Goal: Task Accomplishment & Management: Use online tool/utility

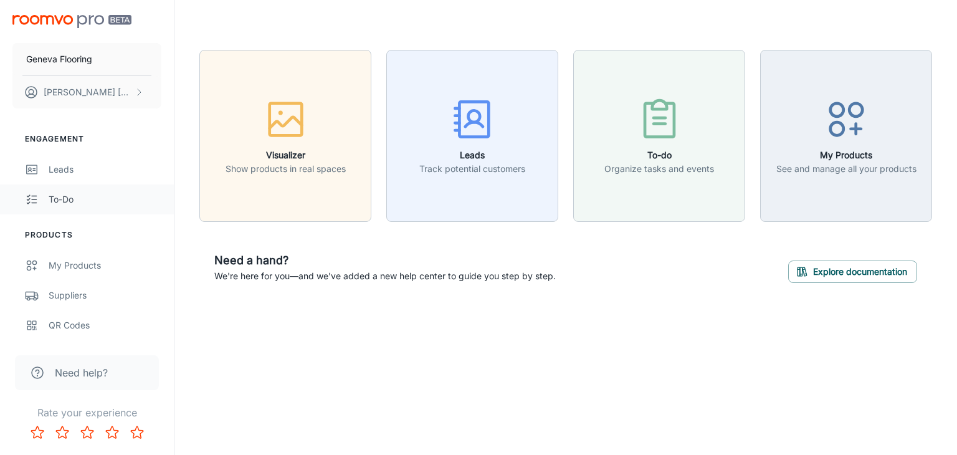
click at [73, 202] on div "To-do" at bounding box center [105, 199] width 113 height 14
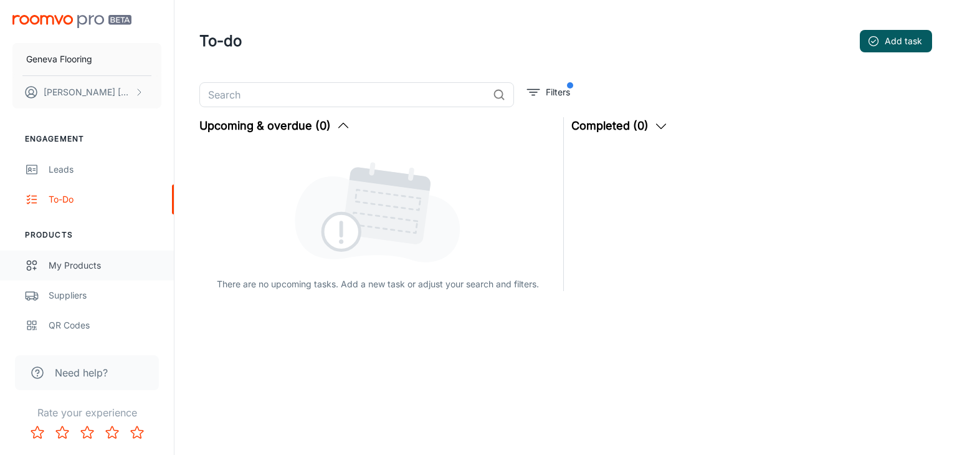
click at [77, 267] on div "My Products" at bounding box center [105, 265] width 113 height 14
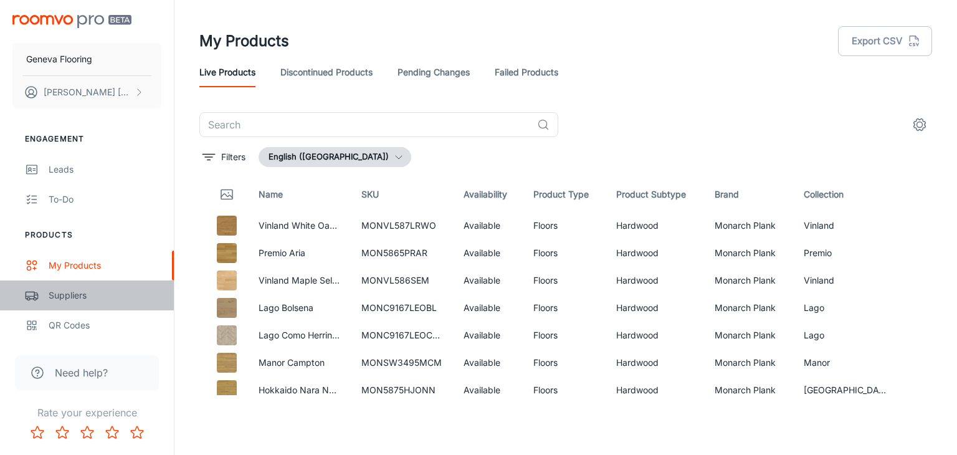
click at [78, 295] on div "Suppliers" at bounding box center [105, 295] width 113 height 14
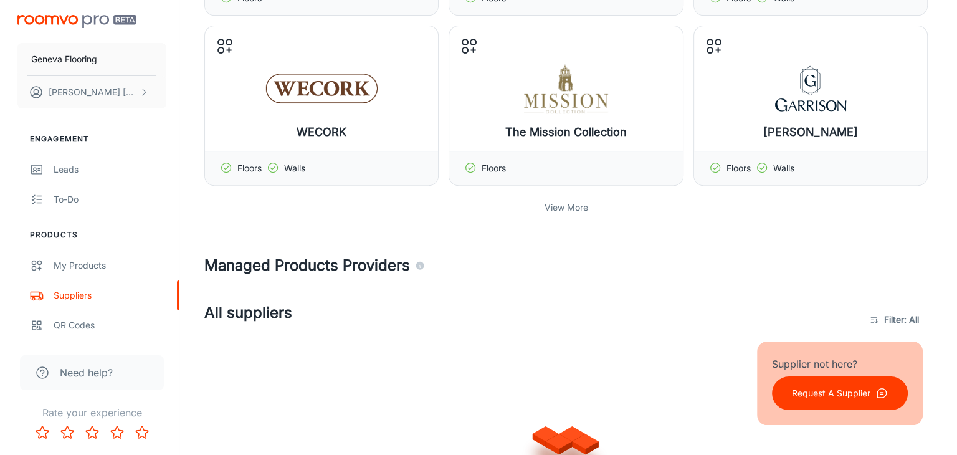
scroll to position [436, 0]
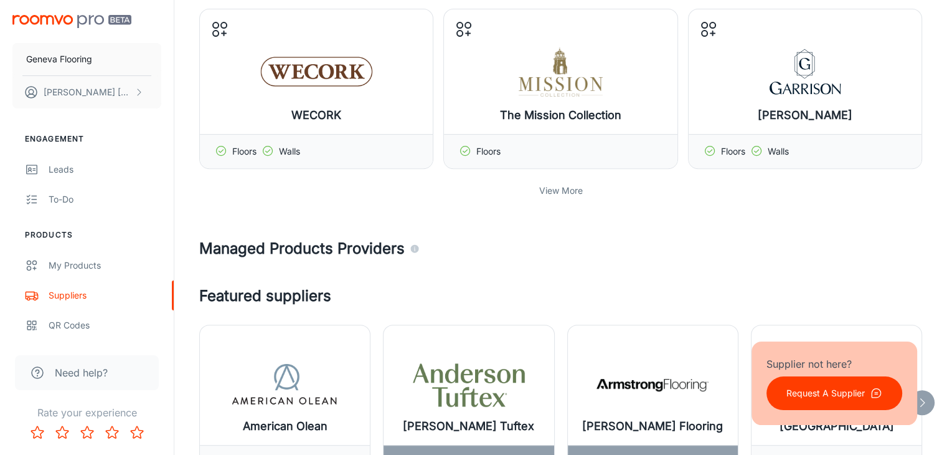
click at [414, 249] on icon "Agencies and suppliers who work with us to automatically identify the specific …" at bounding box center [415, 249] width 8 height 8
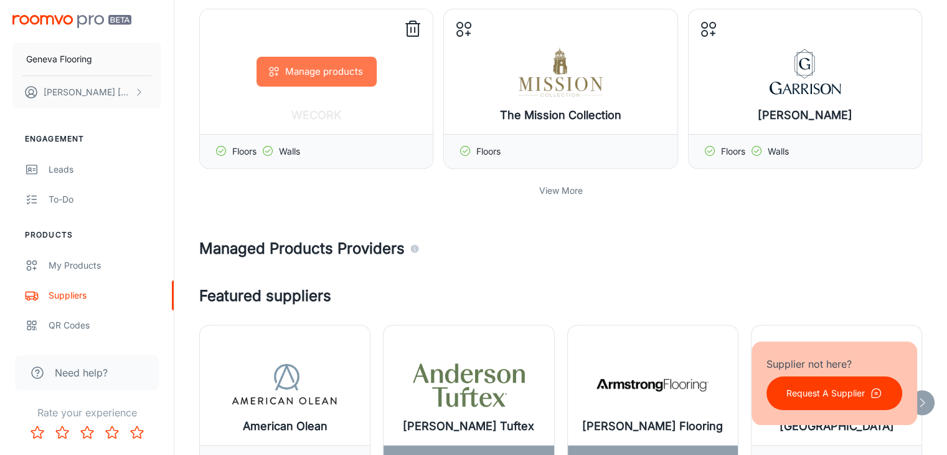
click at [316, 72] on button "Manage products" at bounding box center [317, 72] width 120 height 30
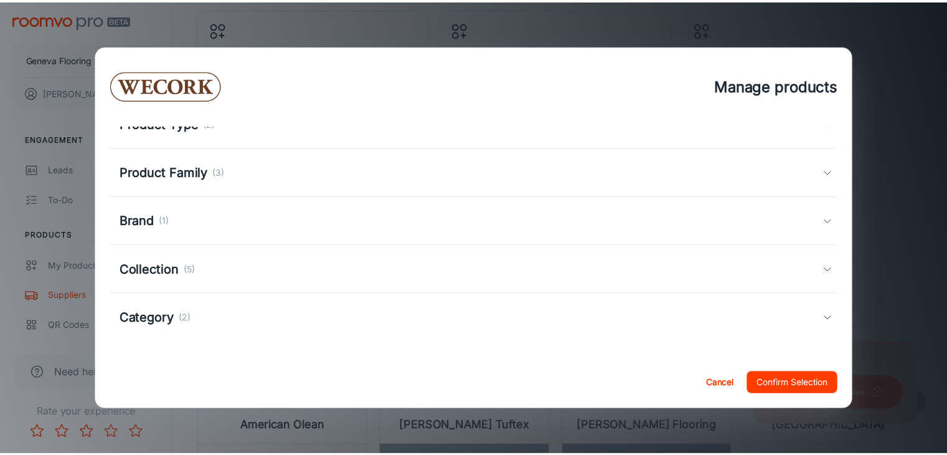
scroll to position [0, 0]
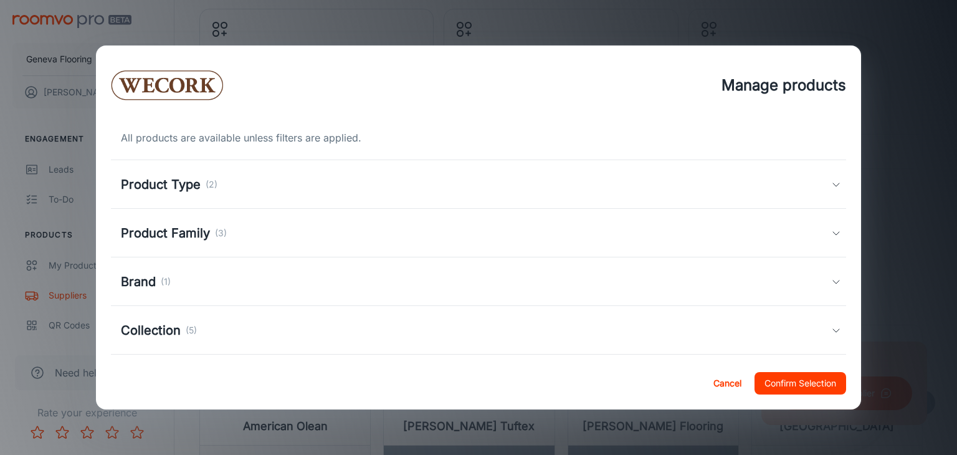
click at [276, 192] on div "Product Type (2)" at bounding box center [476, 184] width 711 height 19
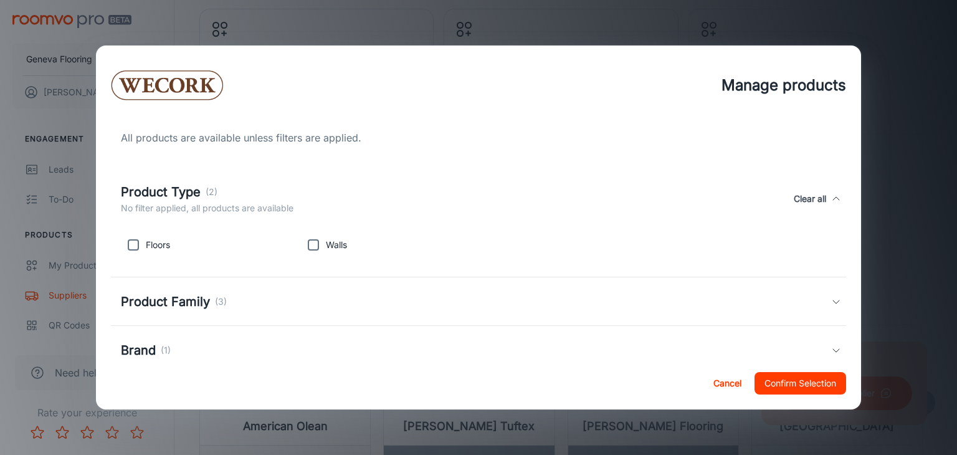
drag, startPoint x: 298, startPoint y: 185, endPoint x: 288, endPoint y: 194, distance: 13.2
click at [299, 194] on div "Product Type (2) No filter applied, all products are available Clear all" at bounding box center [476, 198] width 711 height 32
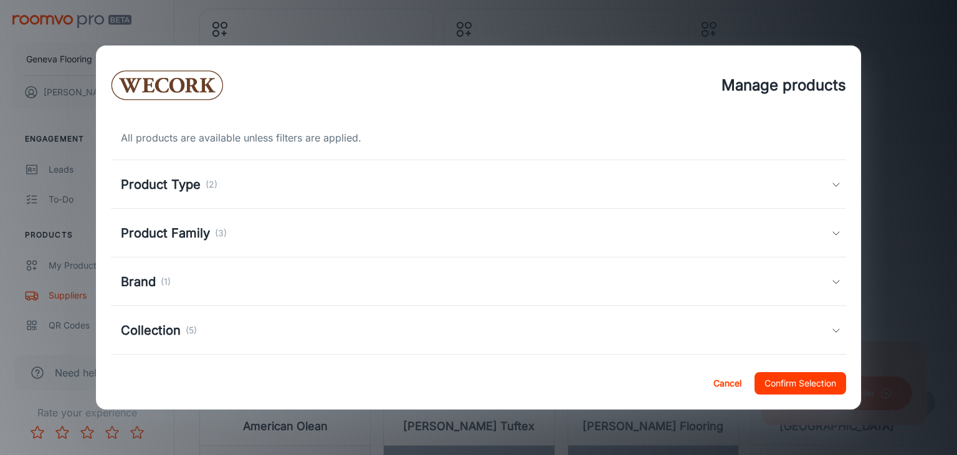
click at [732, 381] on button "Cancel" at bounding box center [727, 383] width 40 height 22
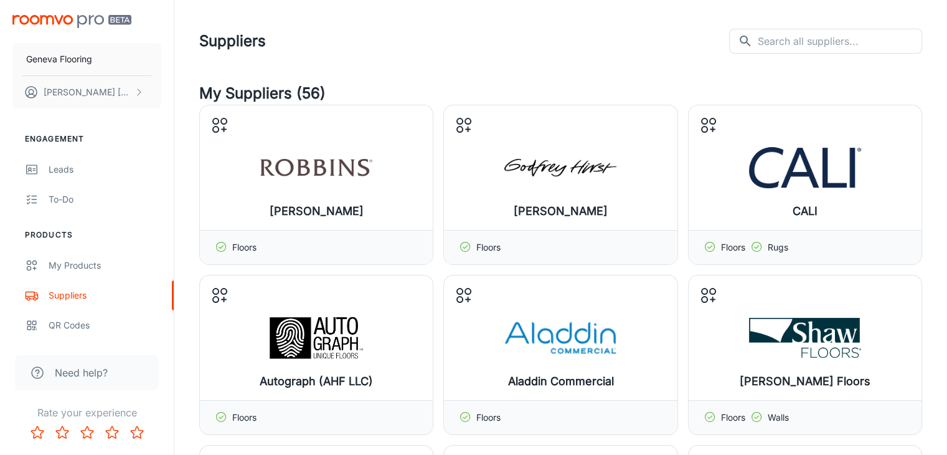
click at [661, 59] on header "Suppliers ​ ​" at bounding box center [560, 41] width 753 height 82
click at [595, 80] on header "Suppliers ​ ​" at bounding box center [560, 41] width 753 height 82
click at [113, 98] on button "[PERSON_NAME]" at bounding box center [86, 92] width 149 height 32
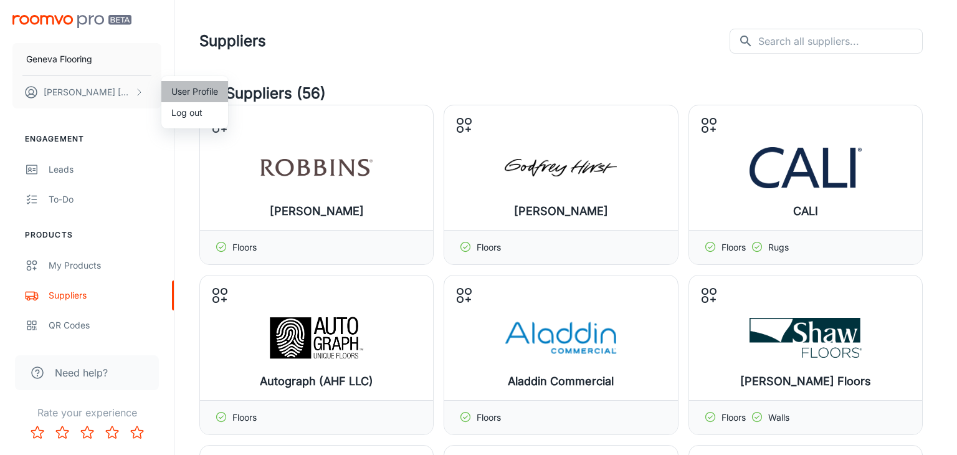
click at [196, 90] on li "User Profile" at bounding box center [194, 91] width 67 height 21
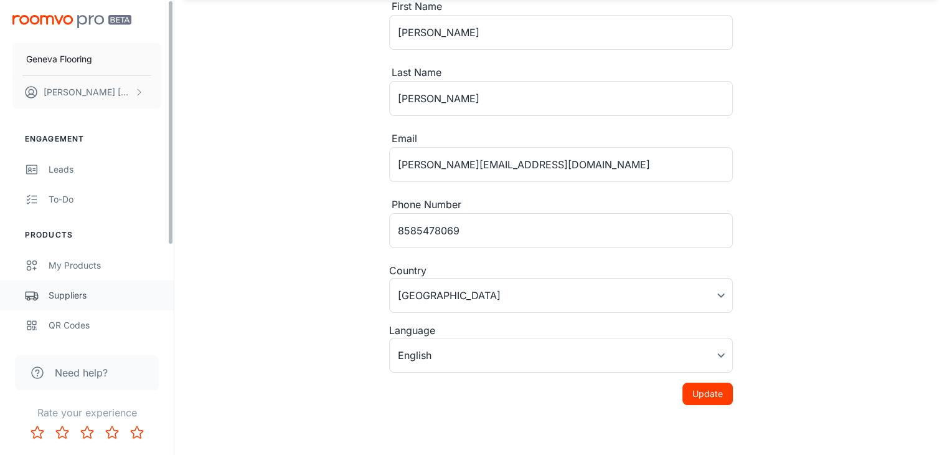
scroll to position [132, 0]
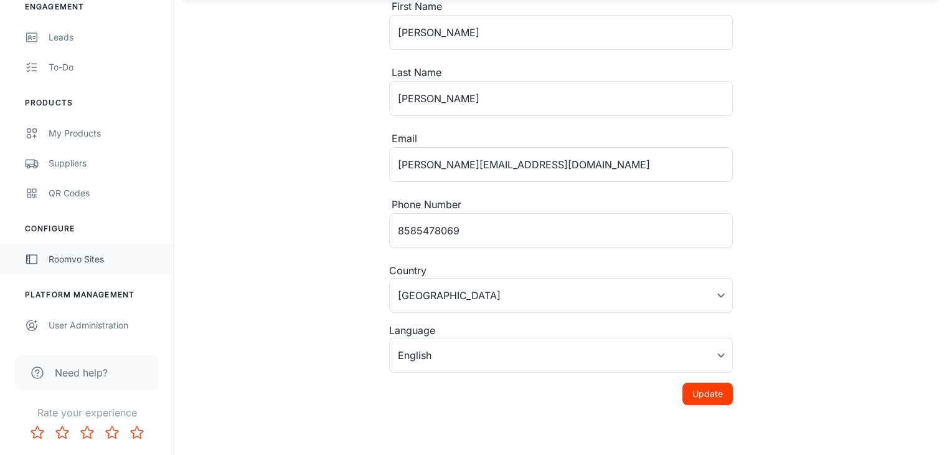
click at [89, 263] on div "Roomvo Sites" at bounding box center [105, 259] width 113 height 14
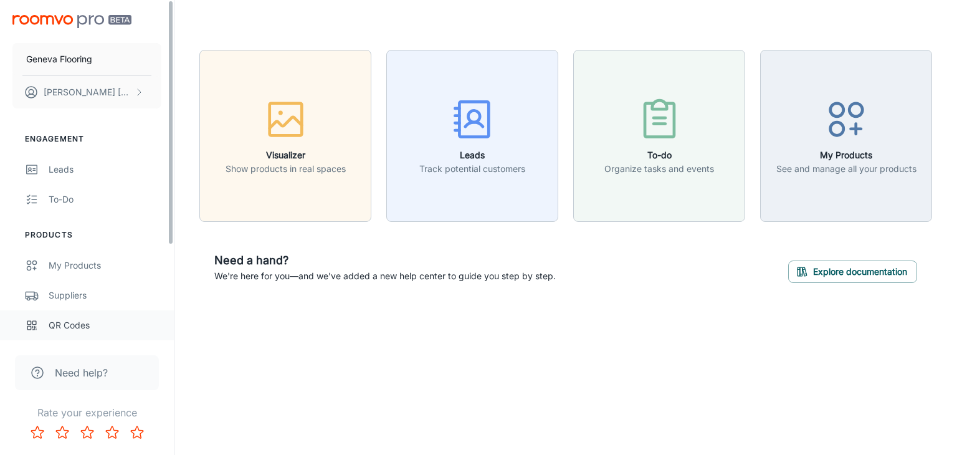
click at [78, 317] on link "QR Codes" at bounding box center [87, 325] width 174 height 30
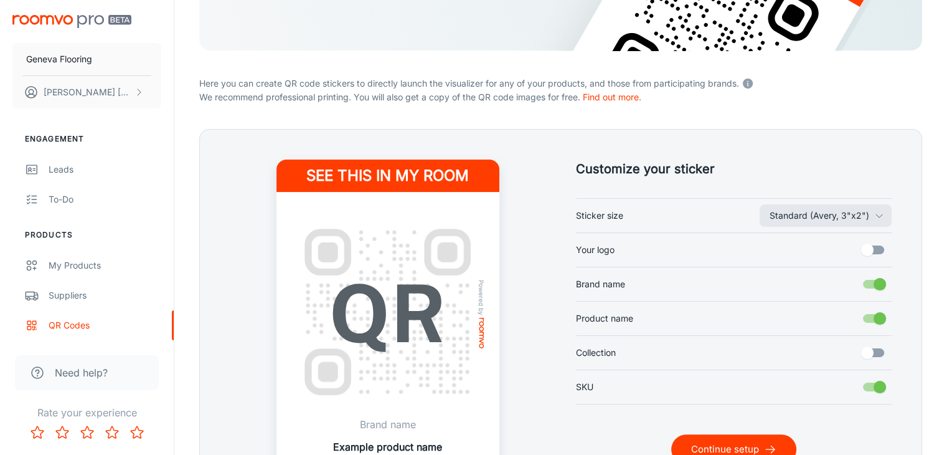
scroll to position [304, 0]
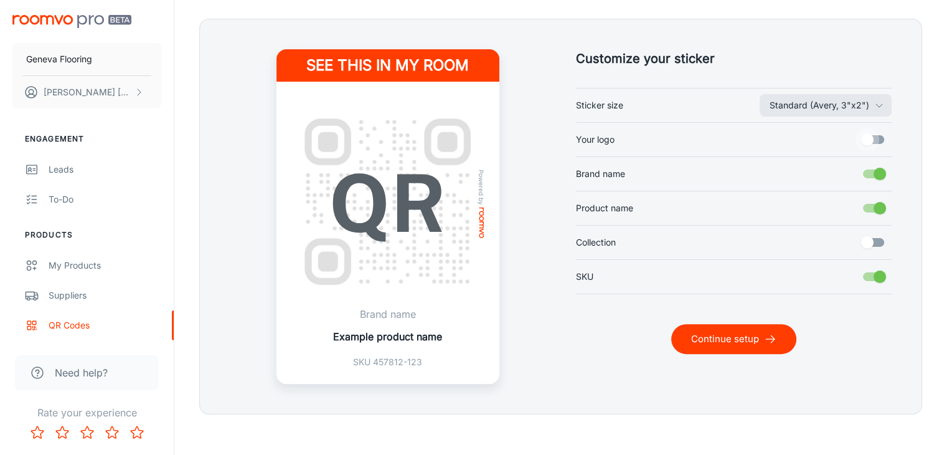
click at [872, 143] on input "Your logo" at bounding box center [867, 140] width 71 height 24
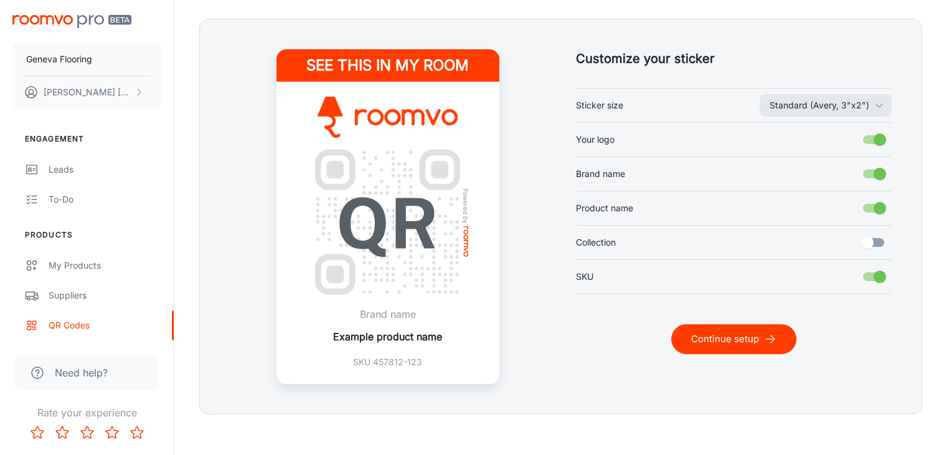
click at [879, 142] on input "Your logo" at bounding box center [880, 140] width 71 height 24
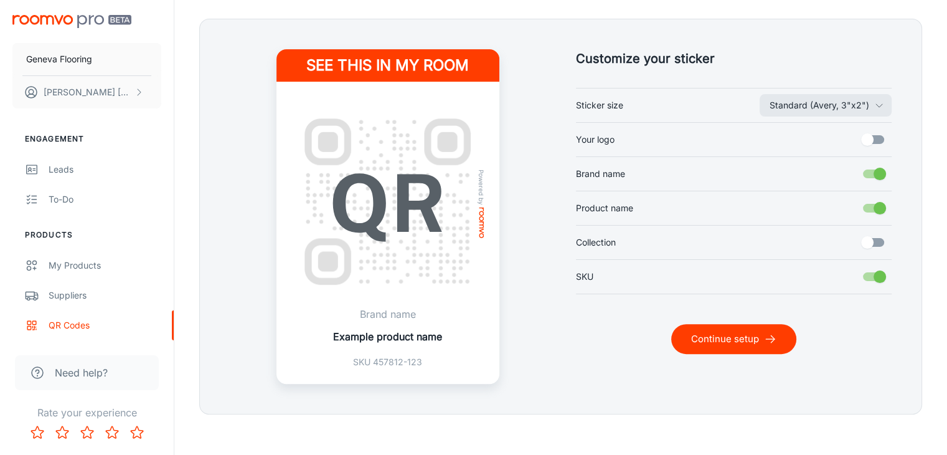
click at [879, 141] on input "Your logo" at bounding box center [867, 140] width 71 height 24
checkbox input "true"
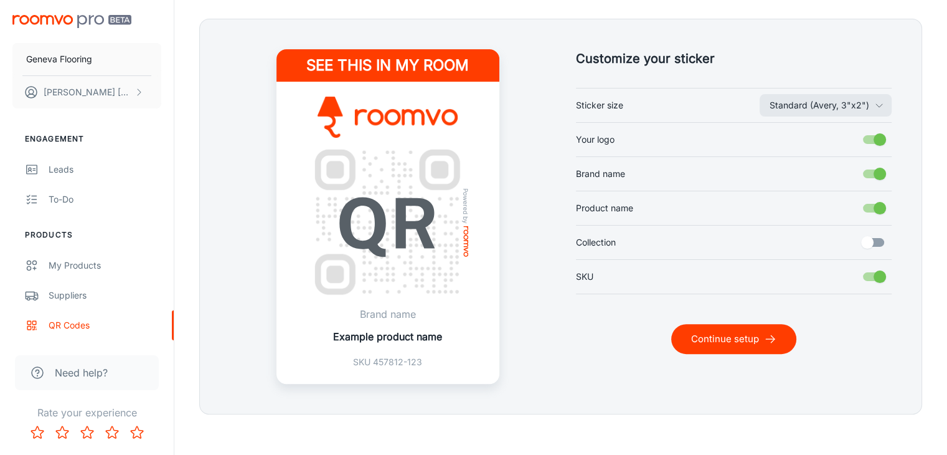
click at [879, 175] on input "Brand name" at bounding box center [880, 174] width 71 height 24
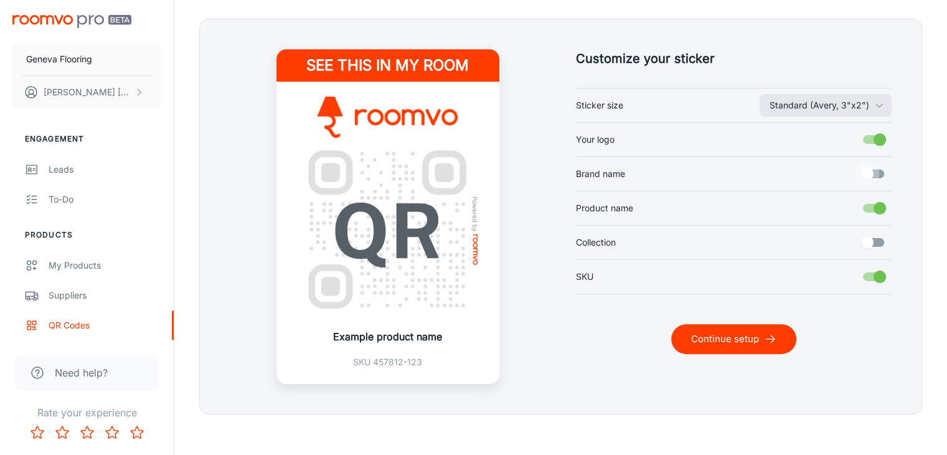
click at [879, 175] on input "Brand name" at bounding box center [867, 174] width 71 height 24
checkbox input "true"
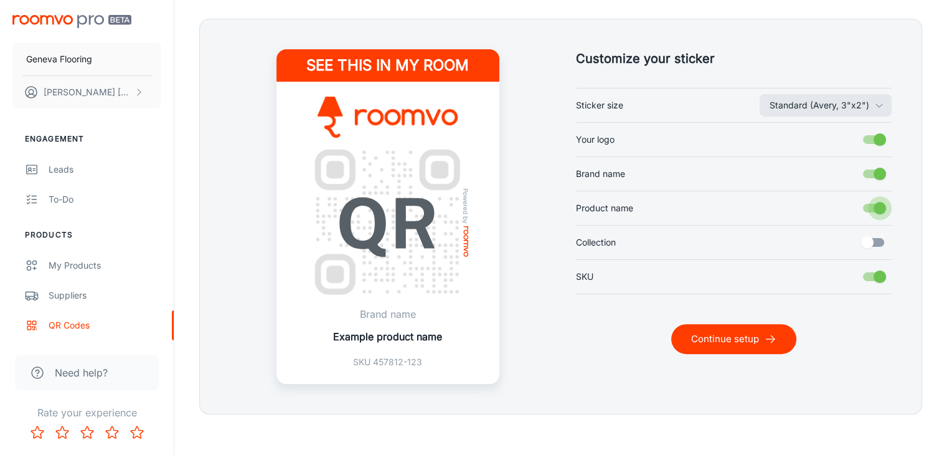
click at [876, 203] on input "Product name" at bounding box center [880, 208] width 71 height 24
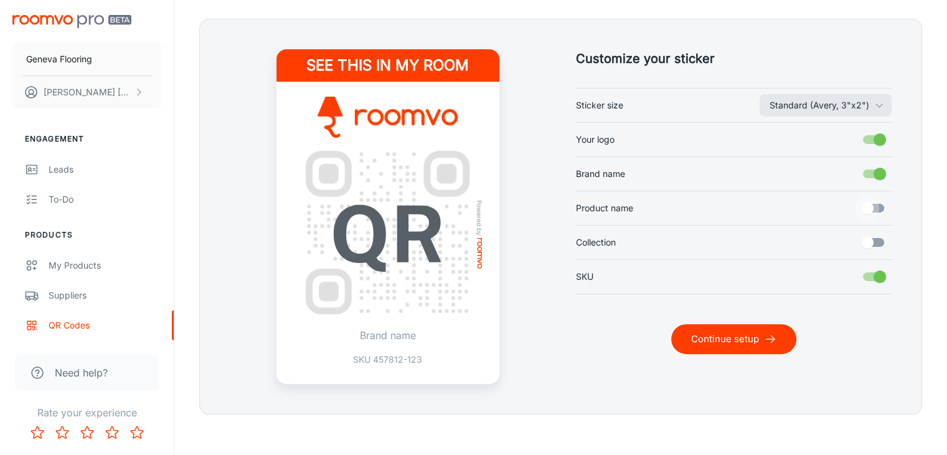
click at [878, 203] on input "Product name" at bounding box center [867, 208] width 71 height 24
checkbox input "true"
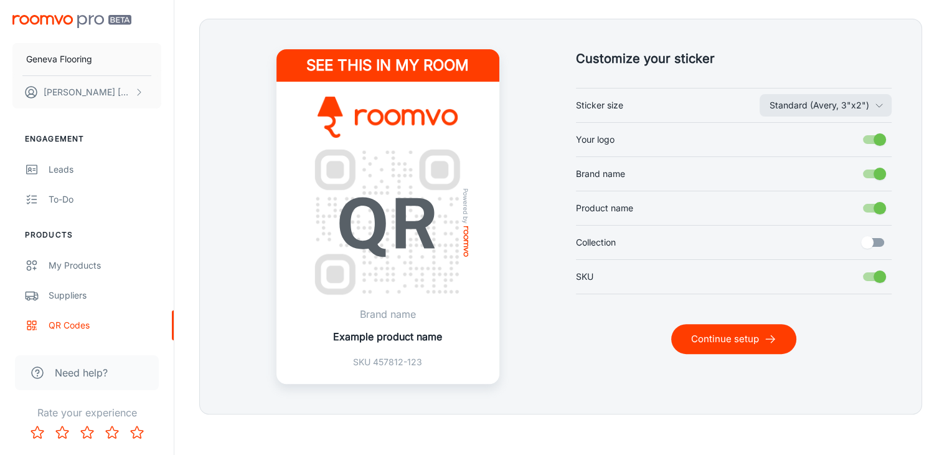
click at [867, 245] on input "Collection" at bounding box center [867, 242] width 71 height 24
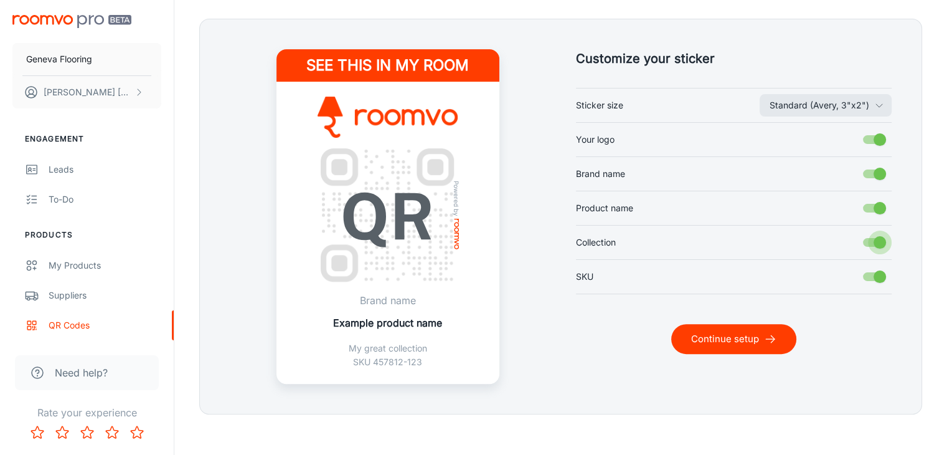
click at [867, 244] on input "Collection" at bounding box center [880, 242] width 71 height 24
checkbox input "false"
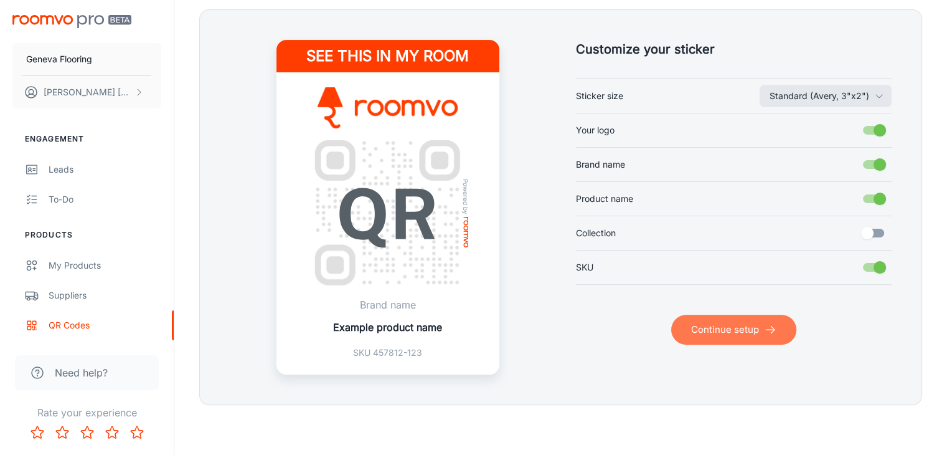
click at [710, 327] on button "Continue setup" at bounding box center [733, 330] width 125 height 30
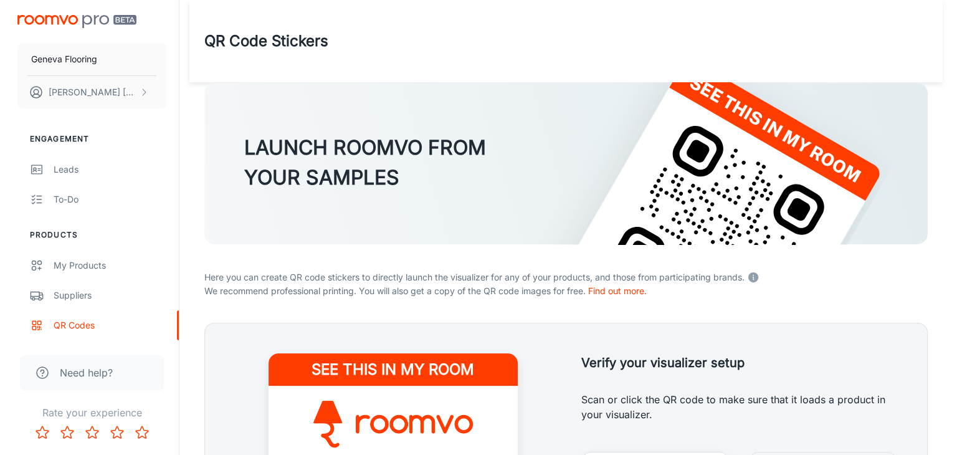
scroll to position [0, 0]
